Goal: Task Accomplishment & Management: Manage account settings

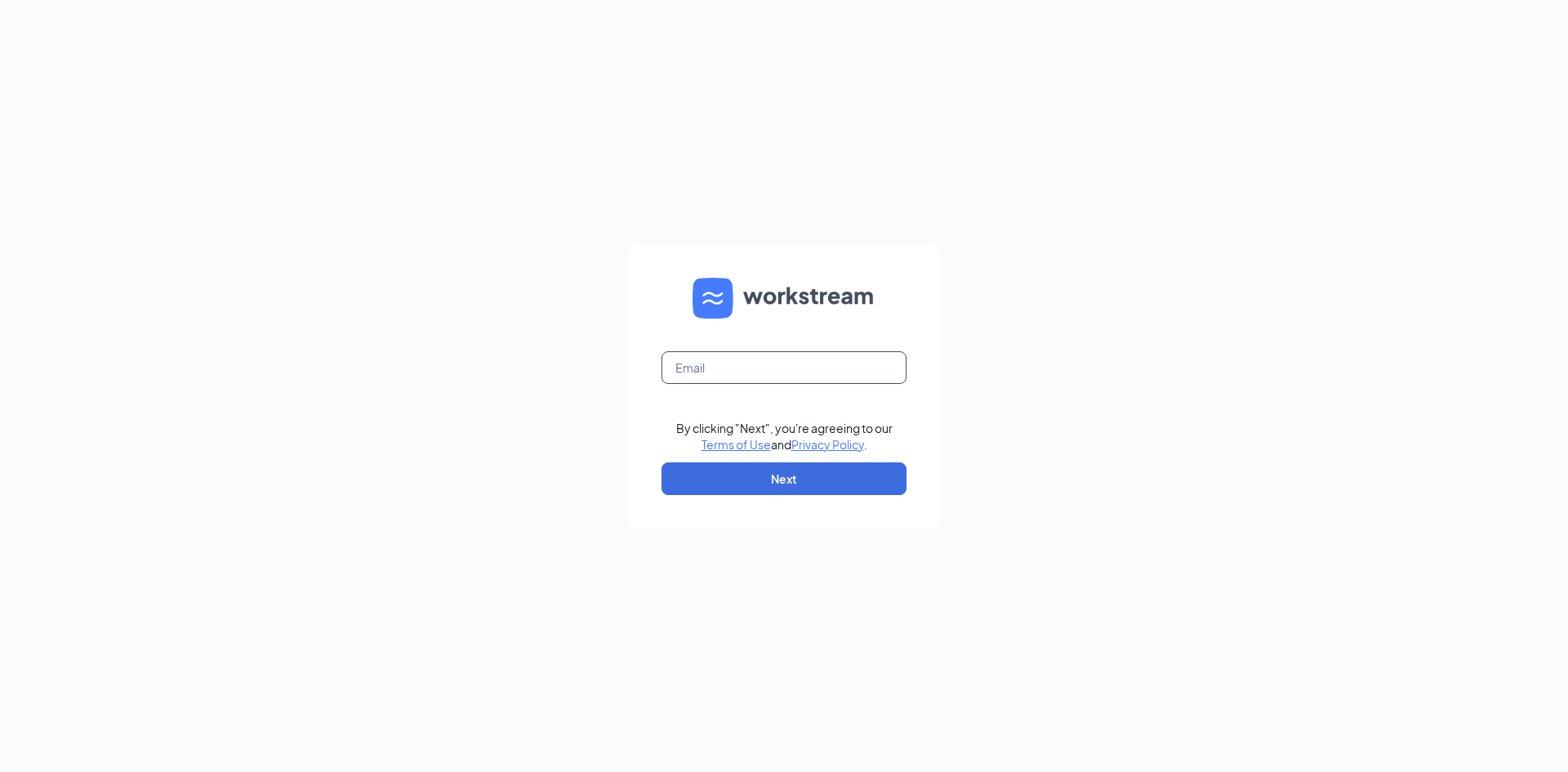
click at [737, 374] on input "text" at bounding box center [783, 367] width 245 height 33
type input "[PERSON_NAME][EMAIL_ADDRESS][PERSON_NAME][DOMAIN_NAME]"
click at [826, 485] on button "Next" at bounding box center [783, 478] width 245 height 33
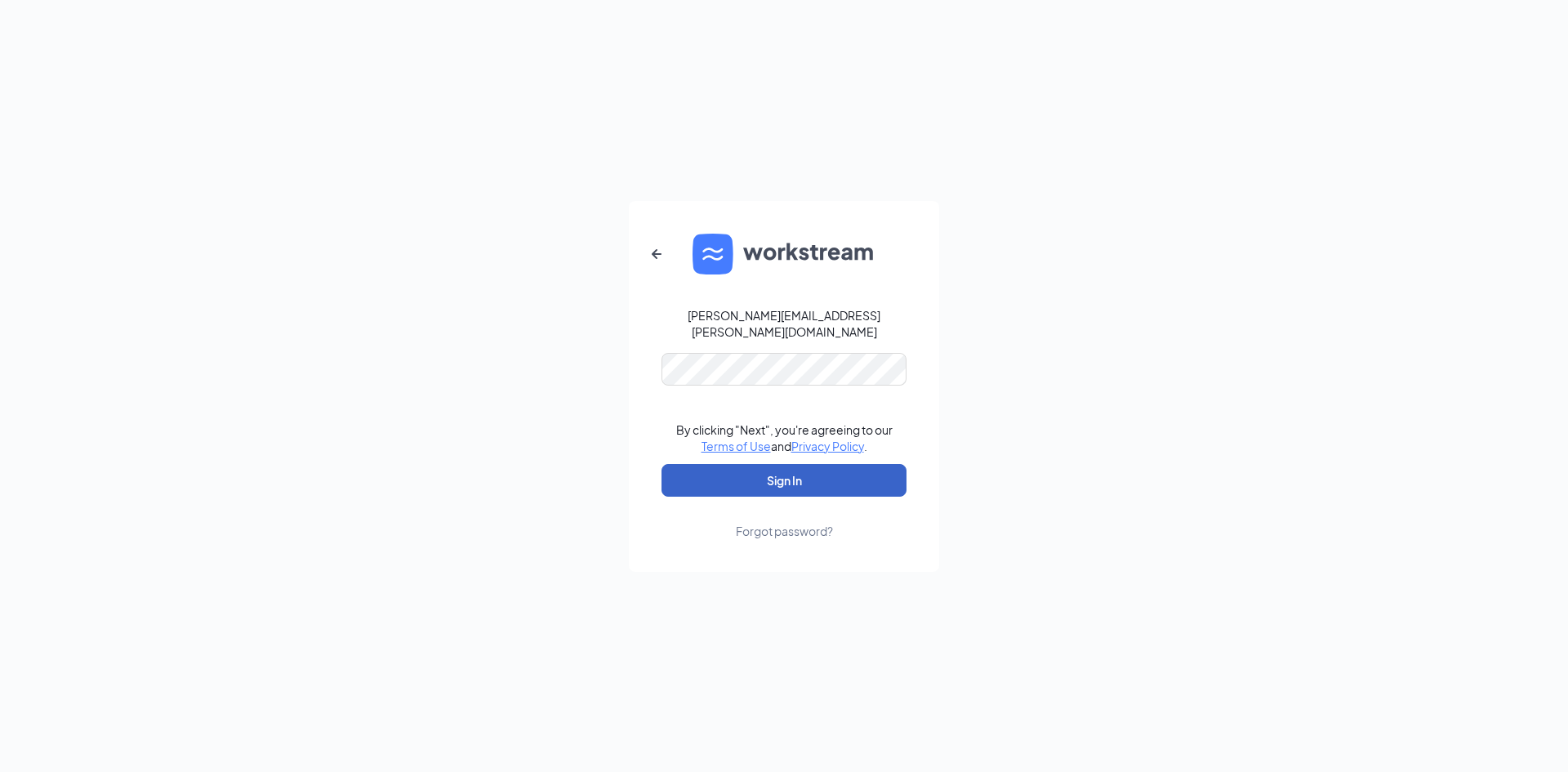
click at [859, 475] on button "Sign In" at bounding box center [783, 480] width 245 height 33
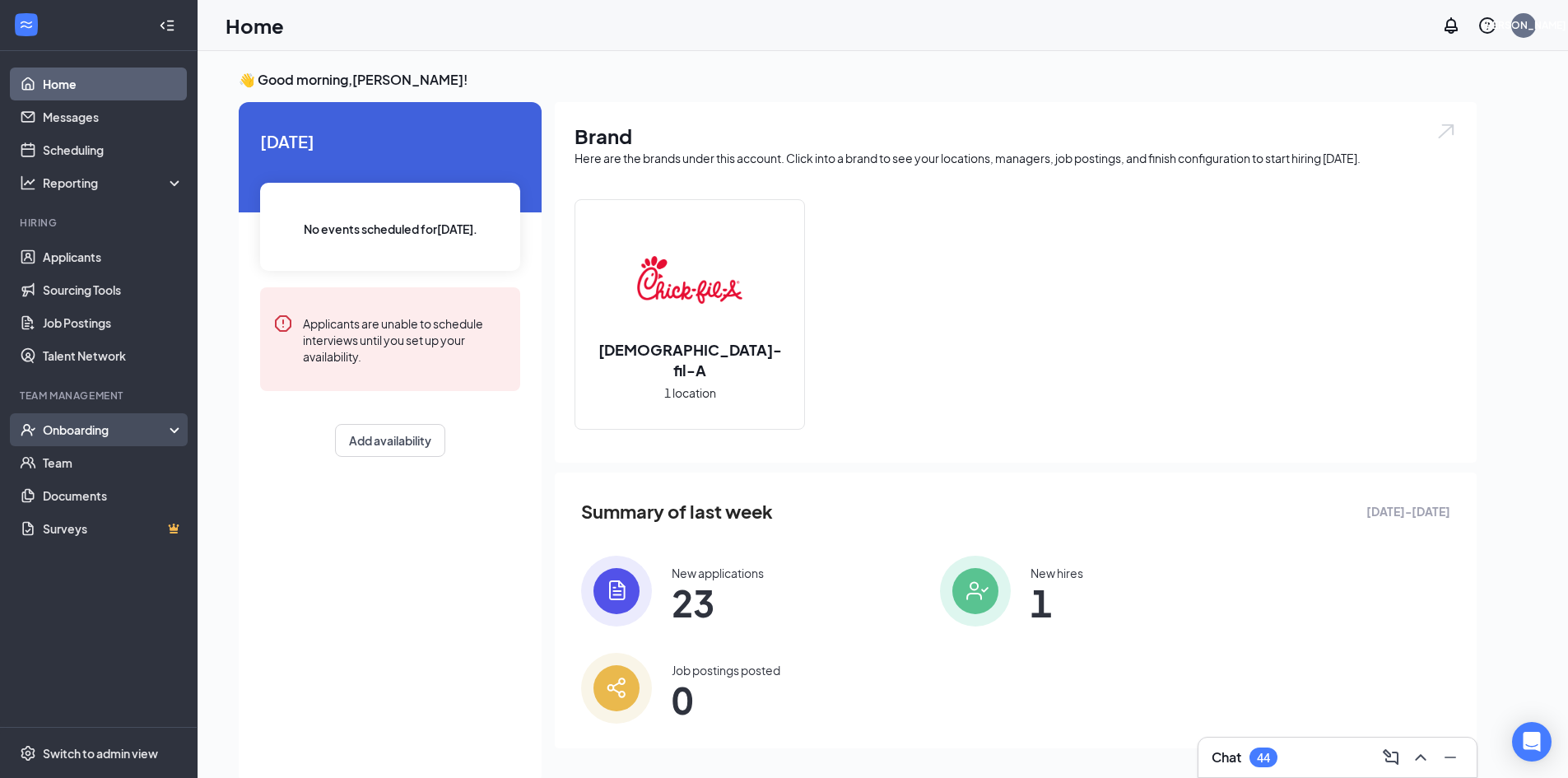
click at [76, 423] on div "Onboarding" at bounding box center [106, 430] width 127 height 17
click at [80, 425] on div "Onboarding" at bounding box center [106, 430] width 127 height 17
click at [91, 427] on div "Onboarding" at bounding box center [106, 430] width 127 height 17
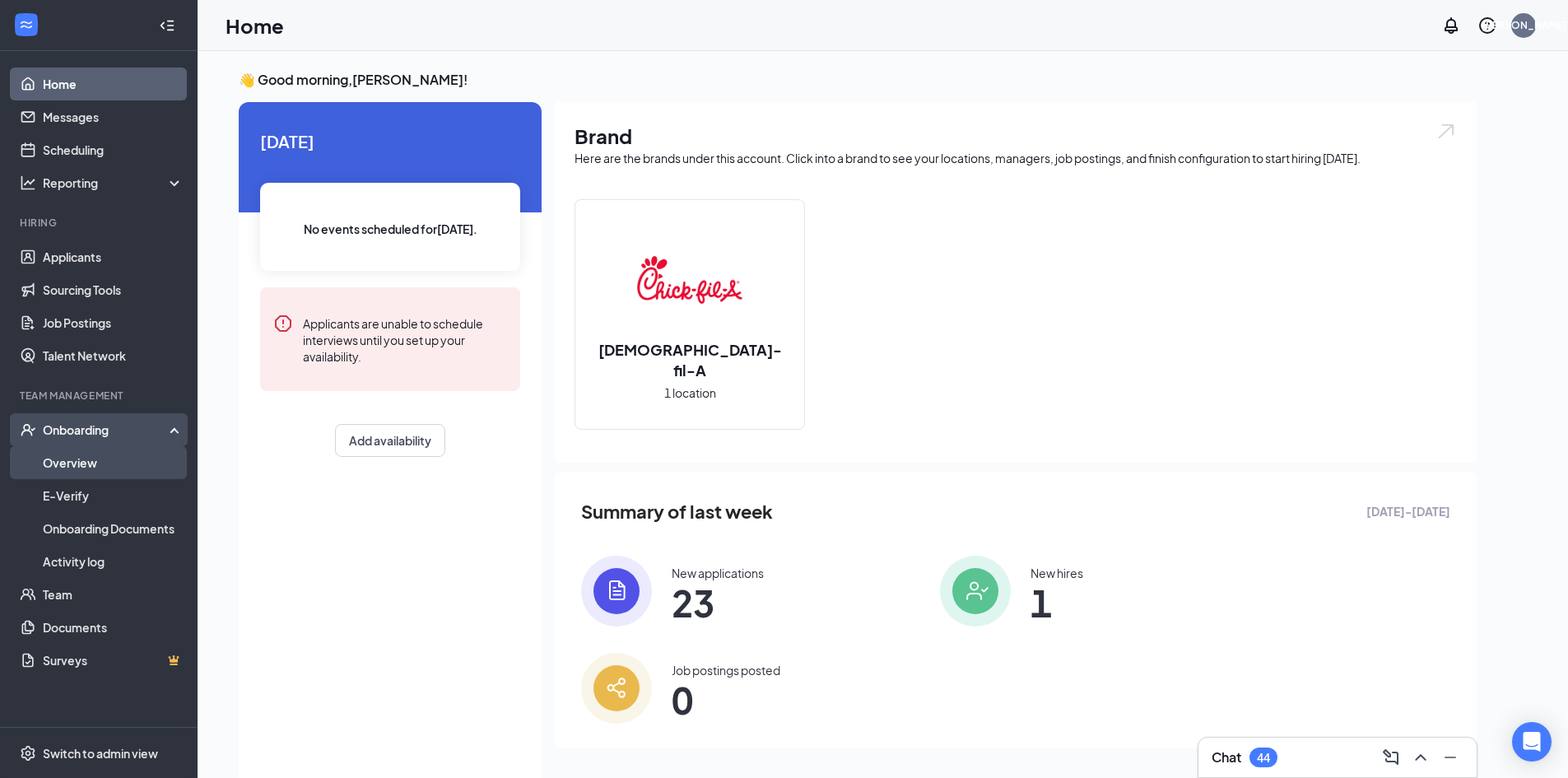
click at [82, 459] on link "Overview" at bounding box center [114, 462] width 141 height 33
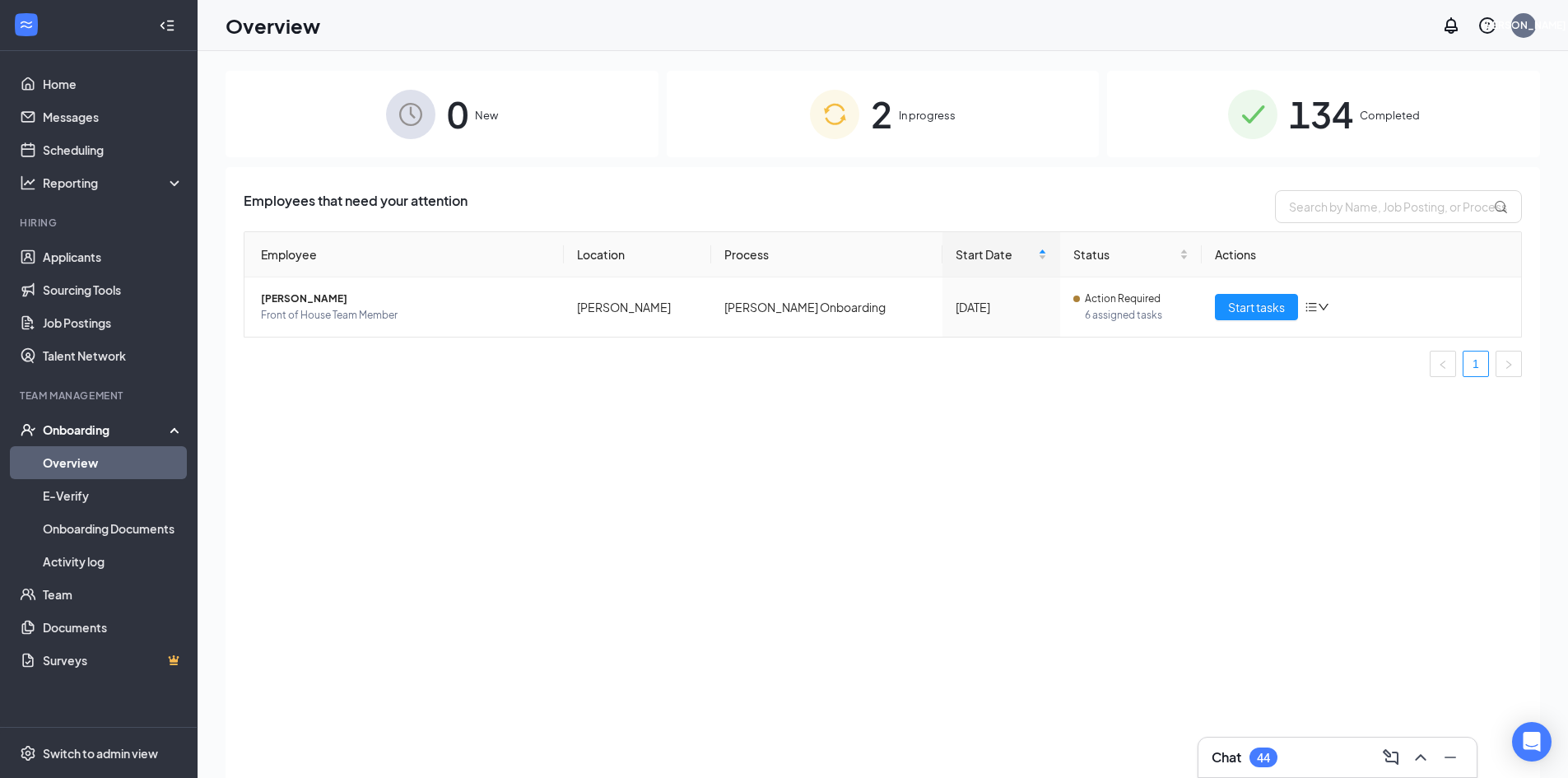
click at [1326, 99] on span "134" at bounding box center [1320, 114] width 64 height 57
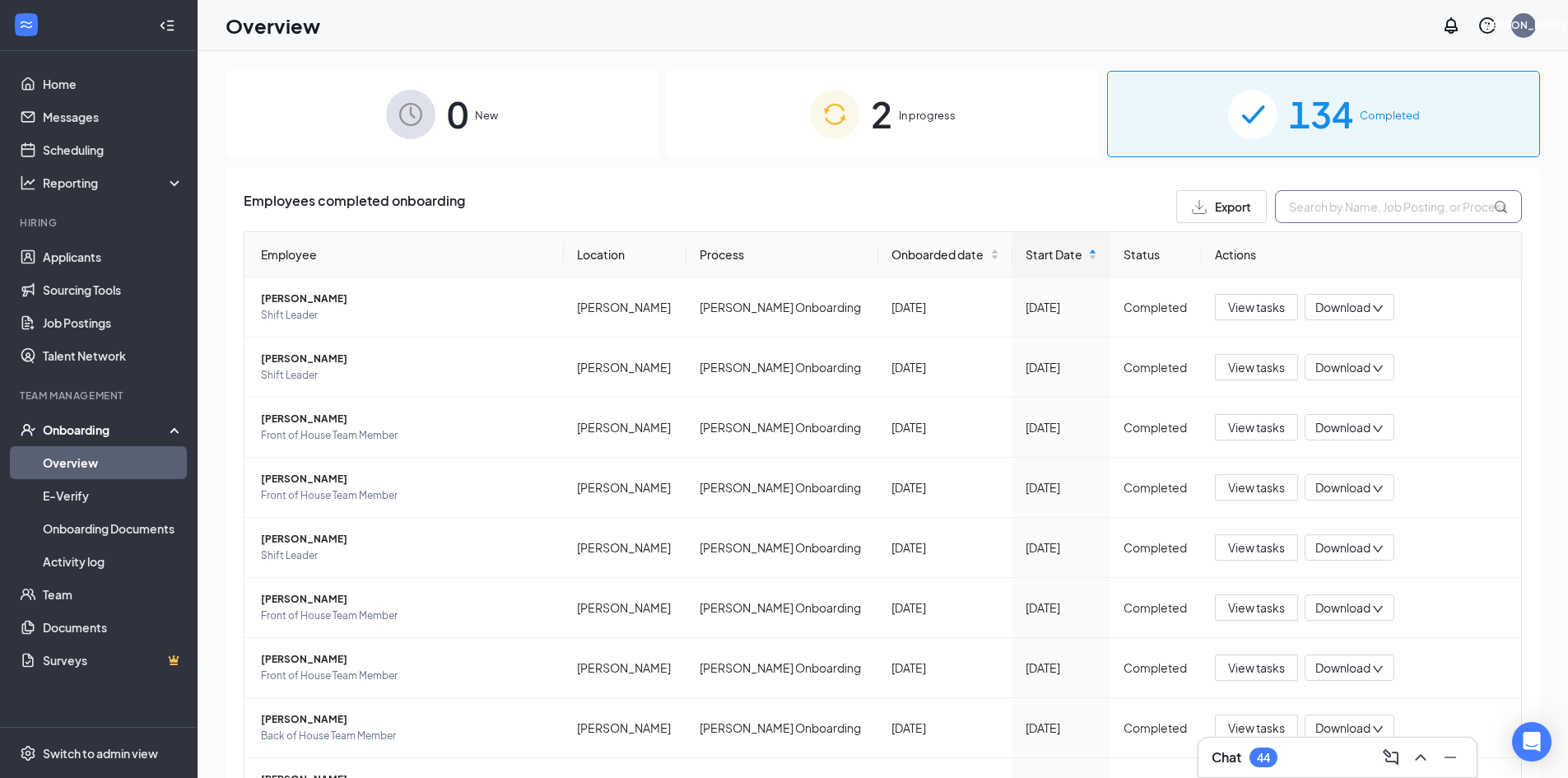
click at [1329, 207] on input "text" at bounding box center [1398, 206] width 247 height 33
click at [1316, 213] on input "text" at bounding box center [1398, 206] width 247 height 33
type input "Zoe"
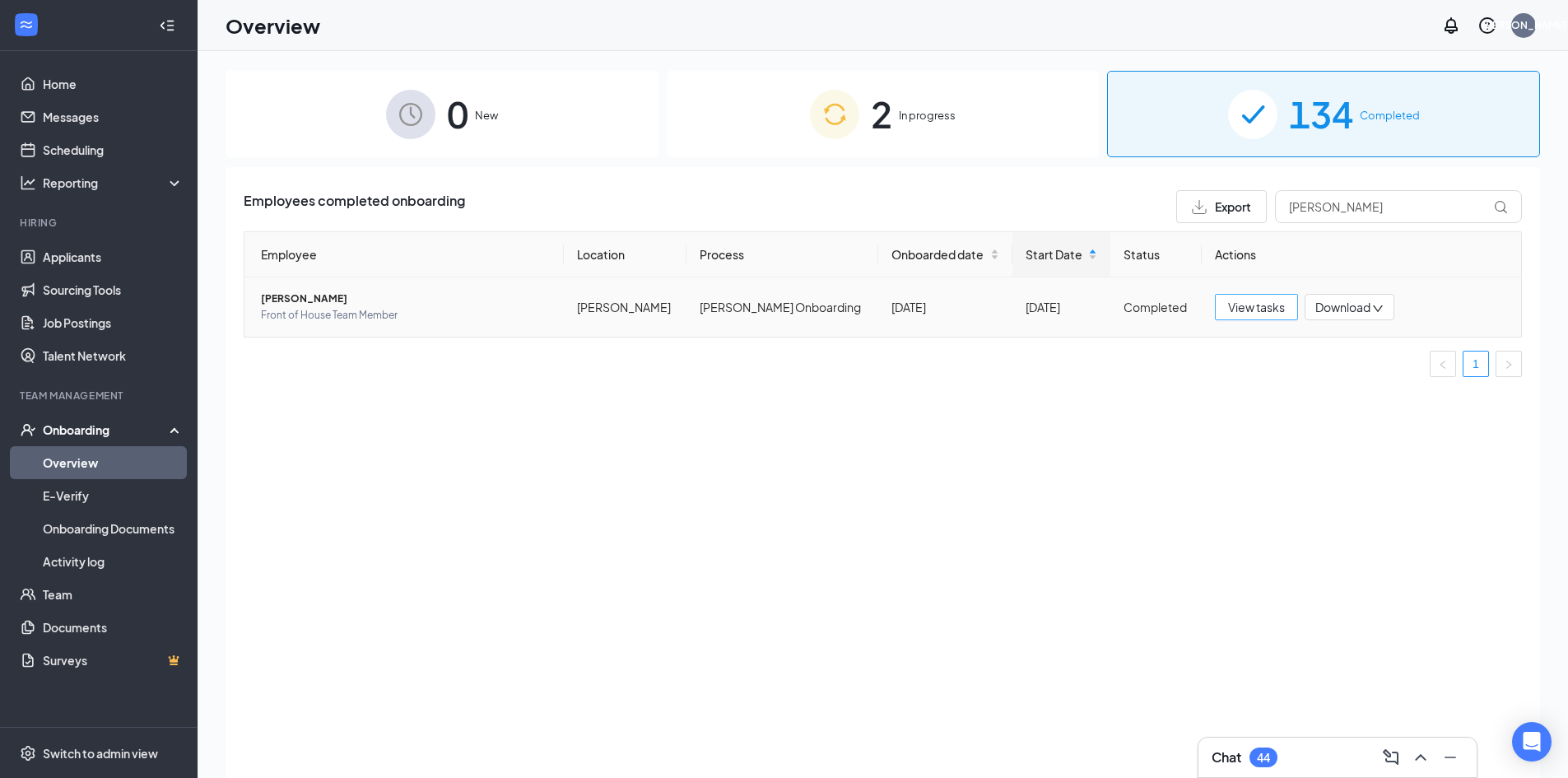
click at [1256, 307] on span "View tasks" at bounding box center [1256, 306] width 57 height 18
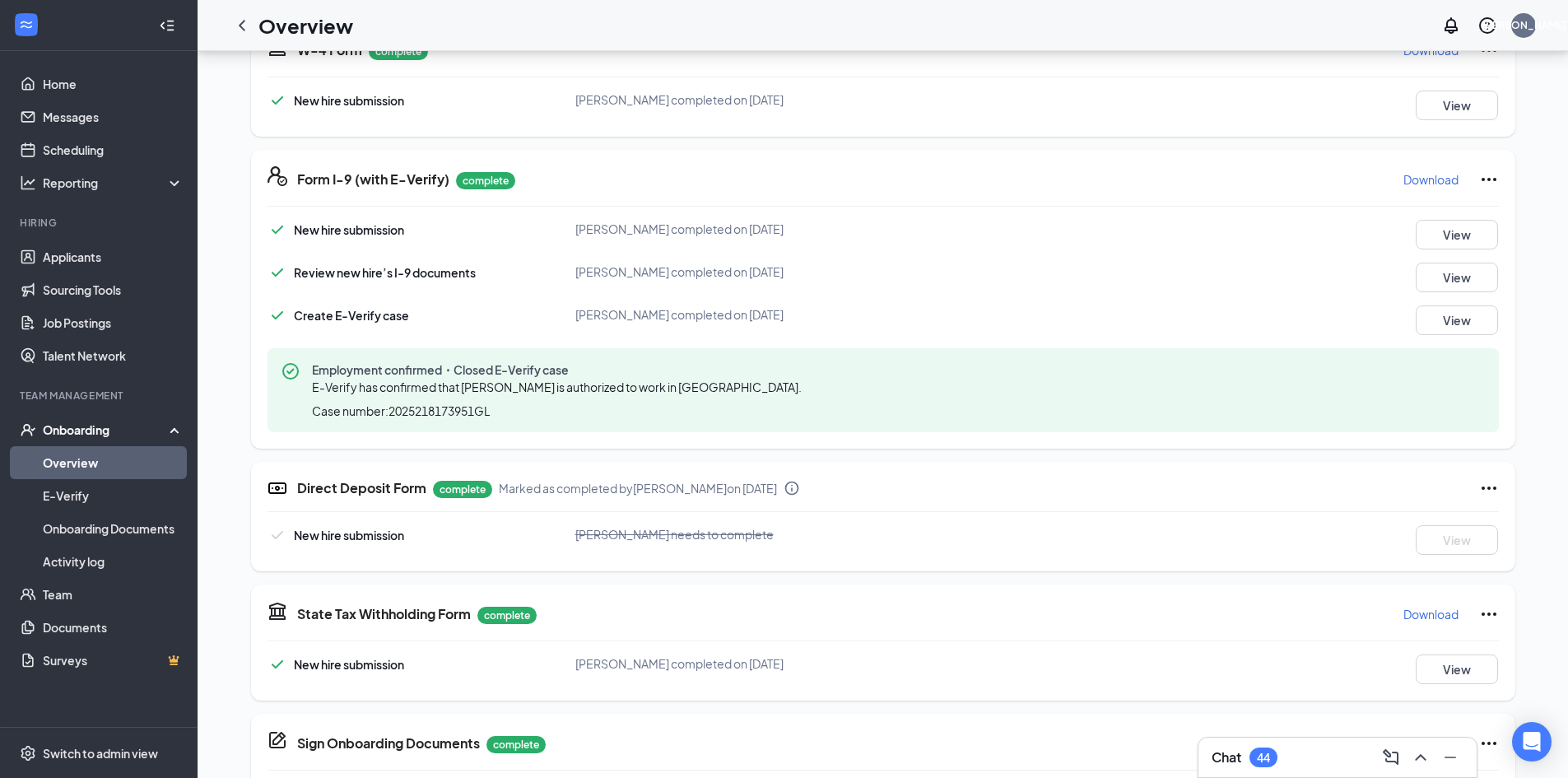
scroll to position [412, 0]
click at [1492, 483] on icon "Ellipses" at bounding box center [1488, 485] width 20 height 20
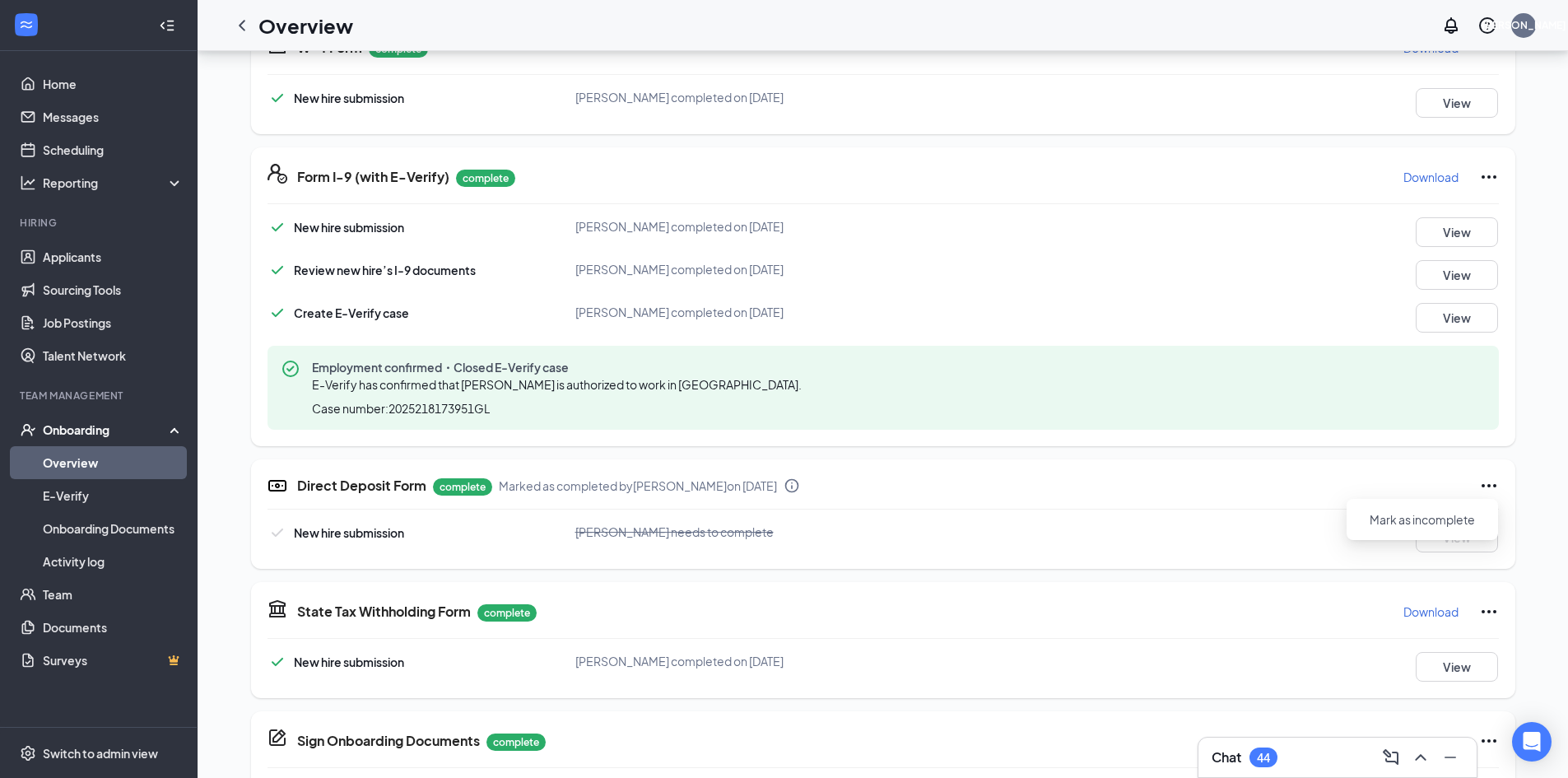
click at [239, 440] on div "ZC Zoe Covarrubias Front of House Team Member · Sanford zoecovarrubias20@gmail.…" at bounding box center [882, 581] width 1315 height 1843
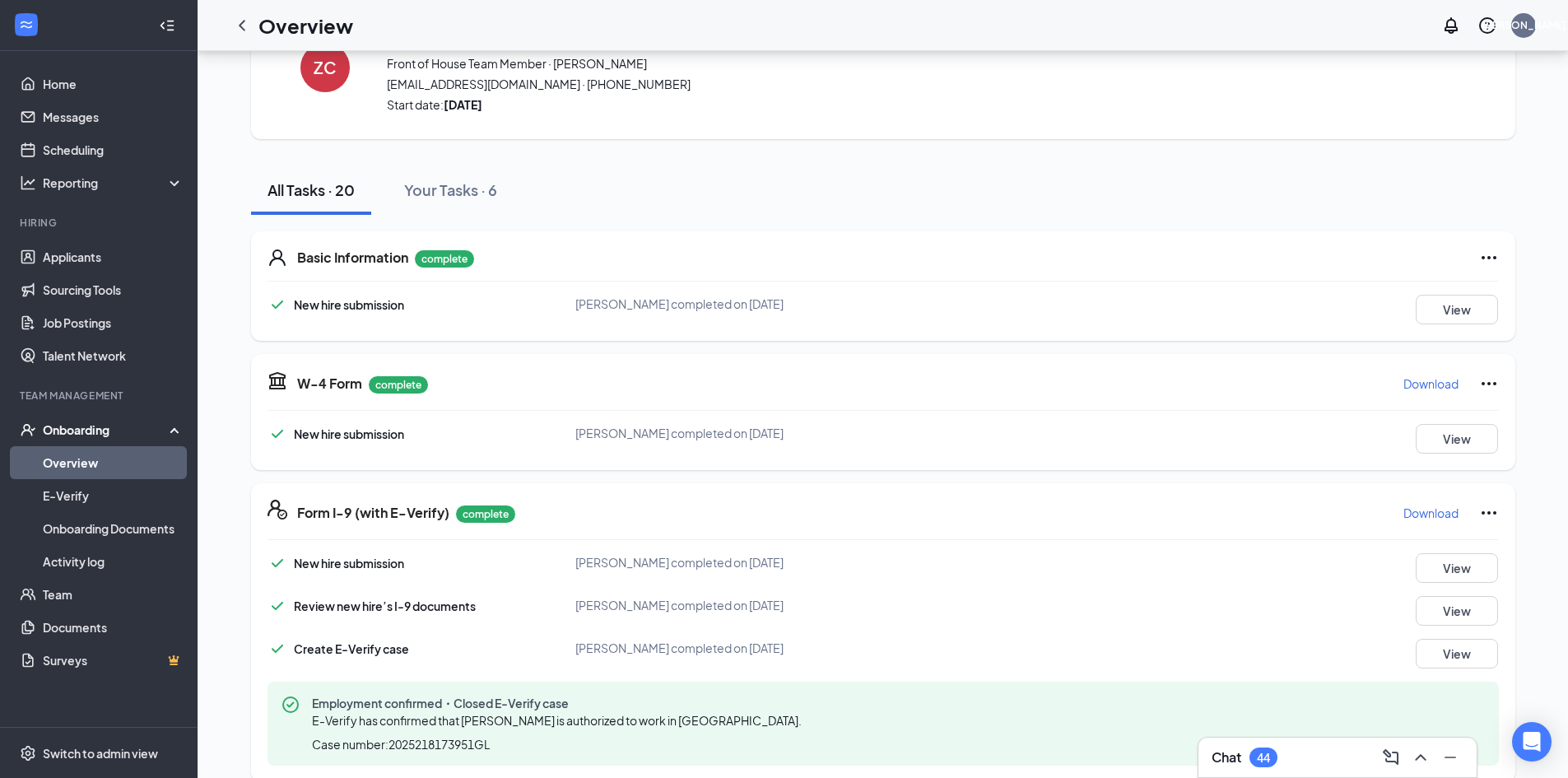
scroll to position [0, 0]
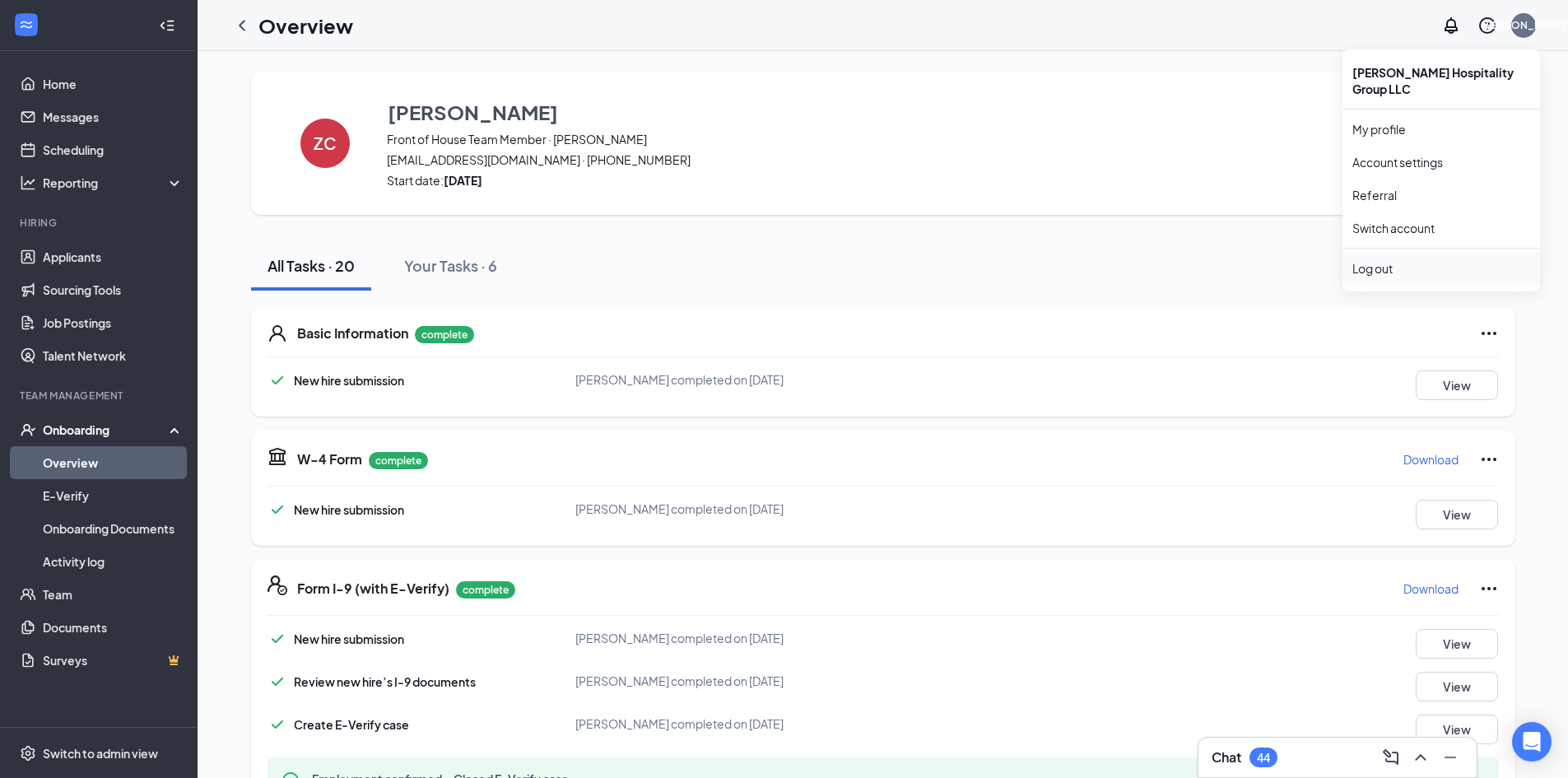
click at [1389, 260] on div "Log out" at bounding box center [1440, 268] width 177 height 17
